Goal: Find specific page/section: Find specific page/section

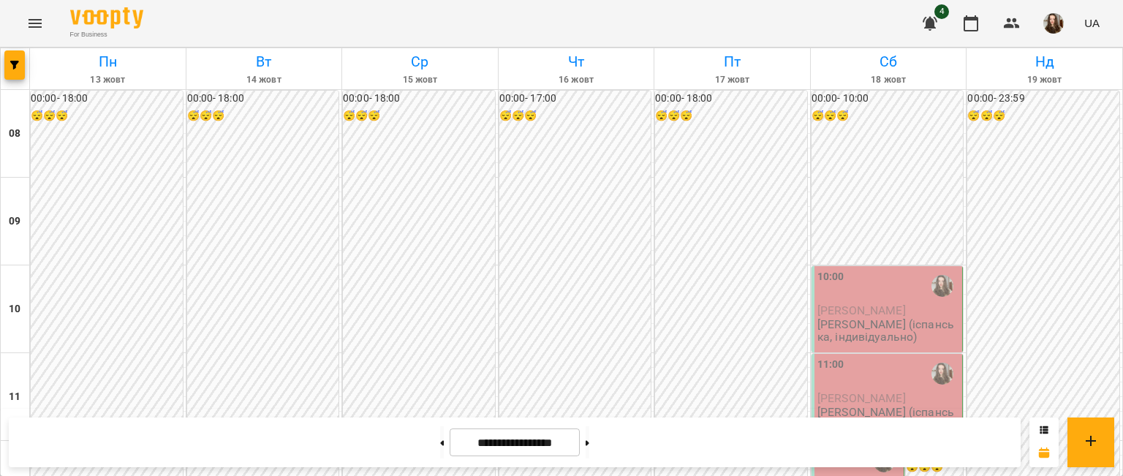
scroll to position [825, 0]
click at [1019, 26] on icon "button" at bounding box center [1012, 23] width 16 height 10
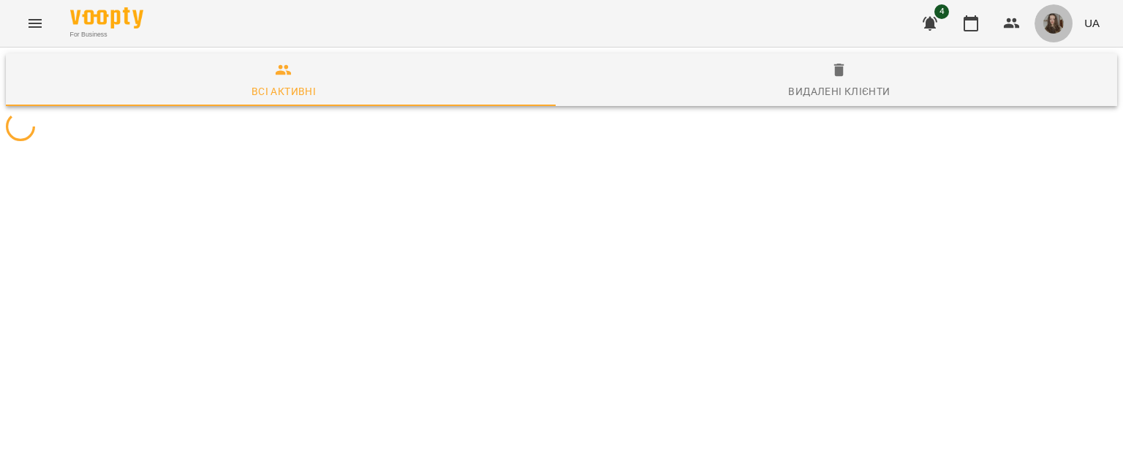
click at [1054, 19] on img "button" at bounding box center [1054, 23] width 20 height 20
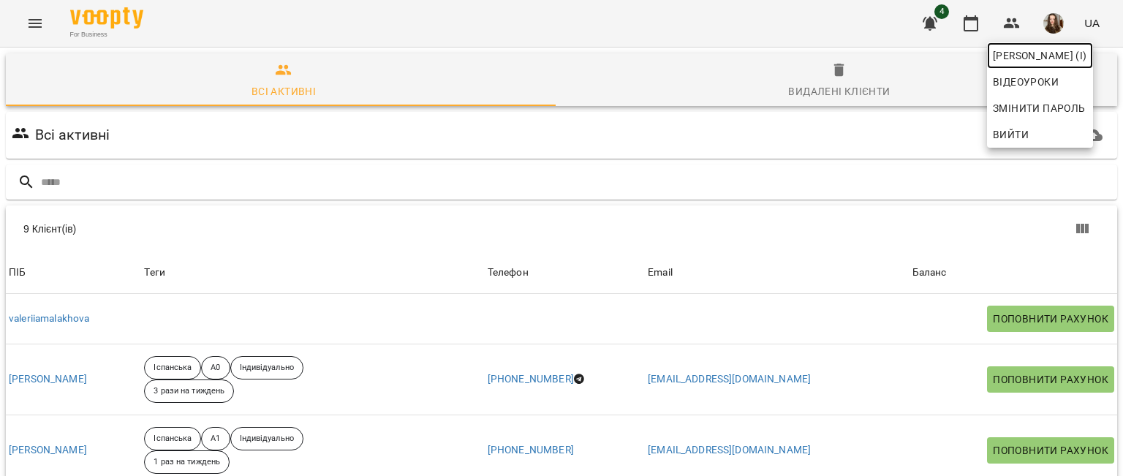
click at [1011, 53] on span "[PERSON_NAME] (і)" at bounding box center [1040, 56] width 94 height 18
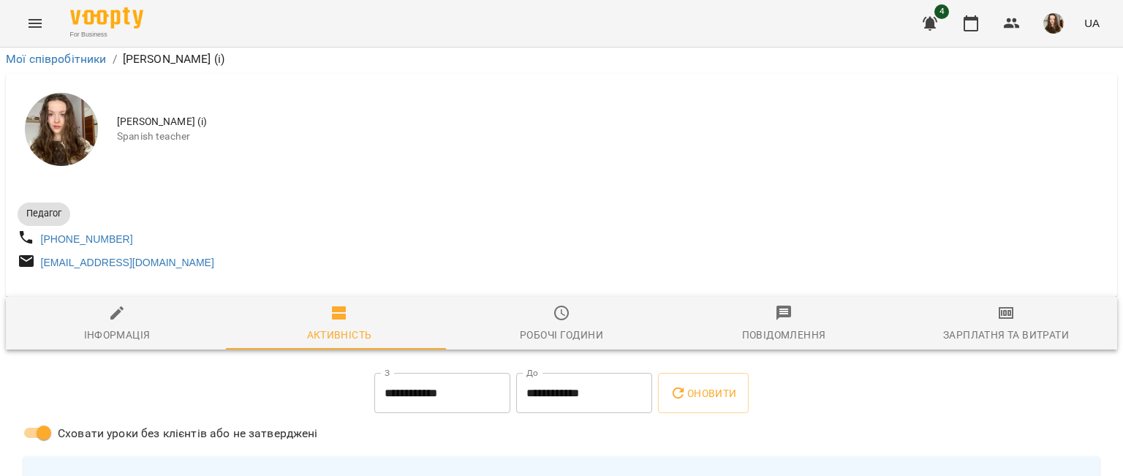
scroll to position [35, 0]
click at [969, 23] on icon "button" at bounding box center [971, 24] width 18 height 18
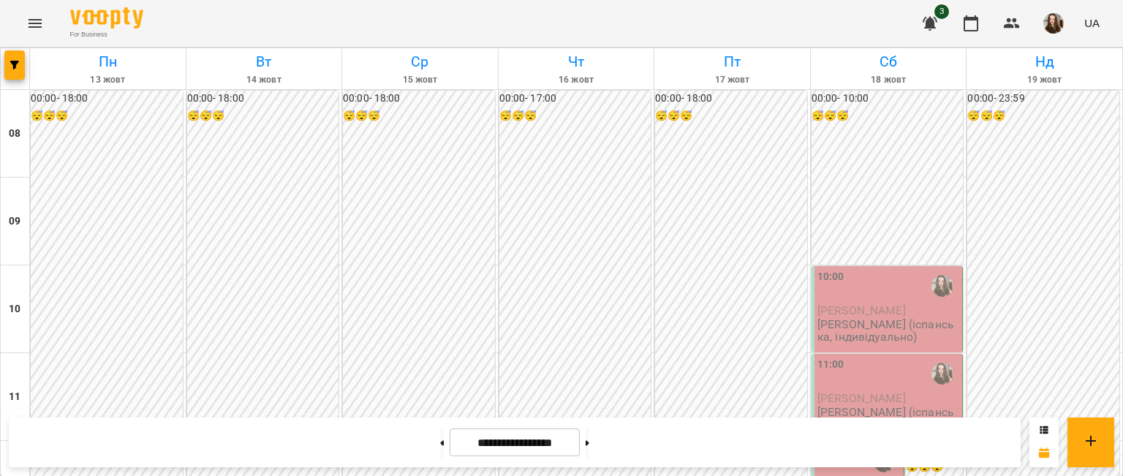
scroll to position [892, 0]
